Goal: Task Accomplishment & Management: Manage account settings

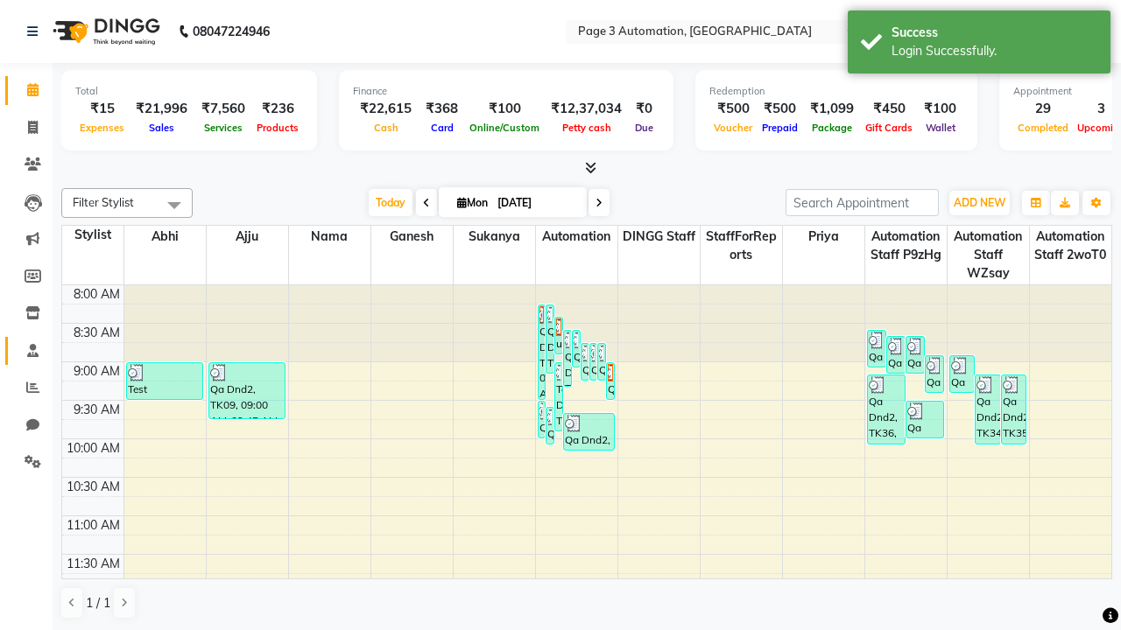
click at [26, 350] on span at bounding box center [33, 351] width 31 height 20
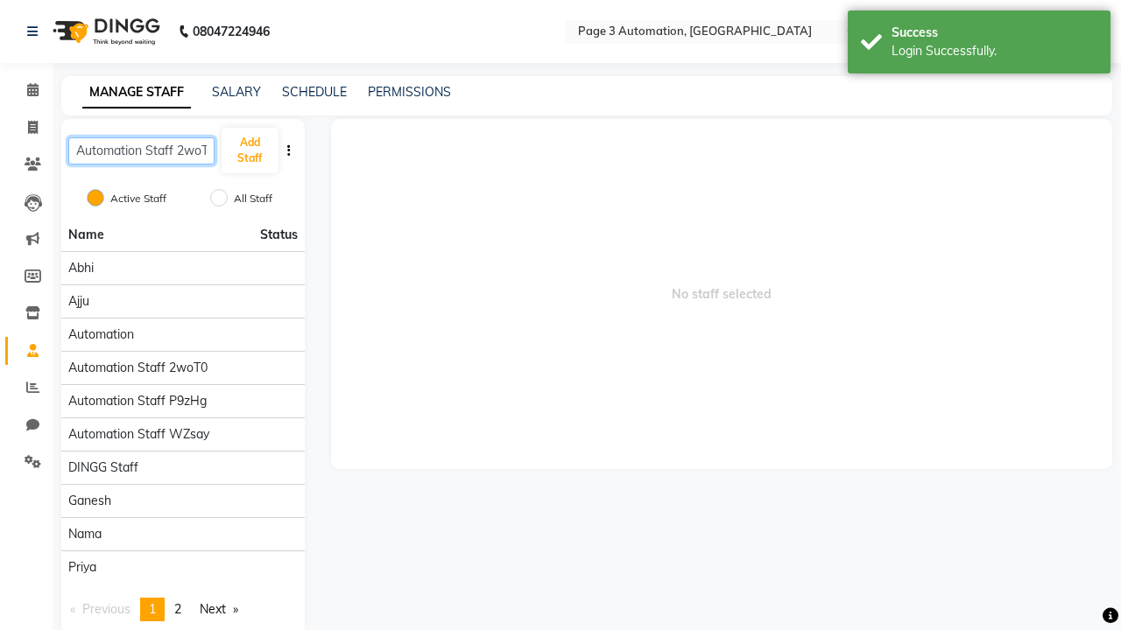
scroll to position [0, 9]
type input "Automation Staff 2woT0"
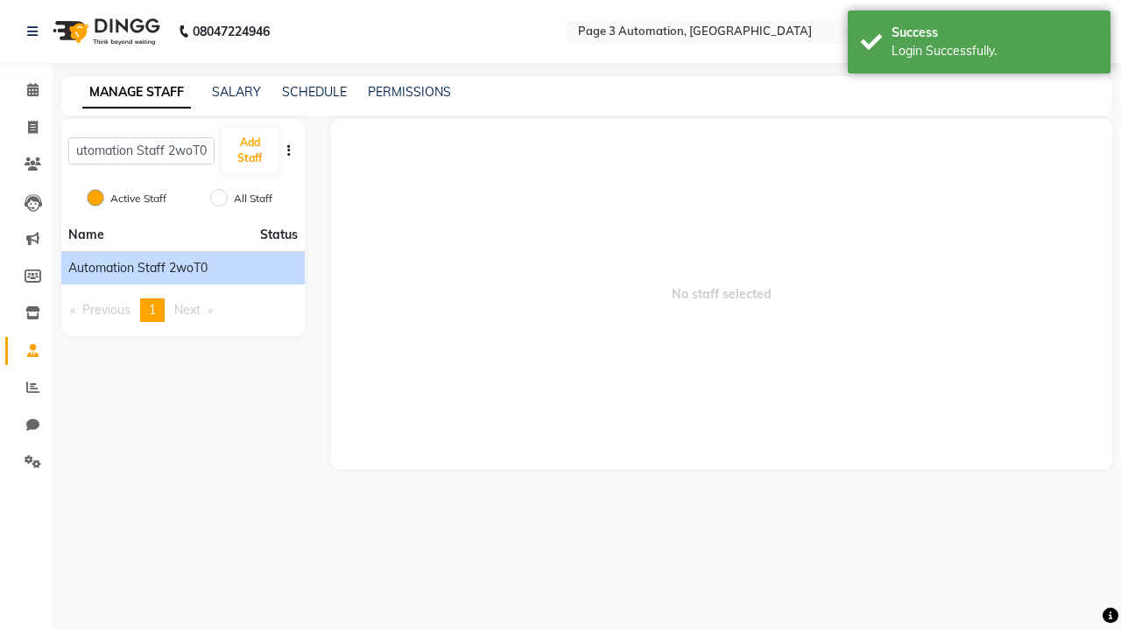
click at [182, 268] on span "Automation Staff 2woT0" at bounding box center [137, 268] width 139 height 18
